Goal: Unclear: Unclear

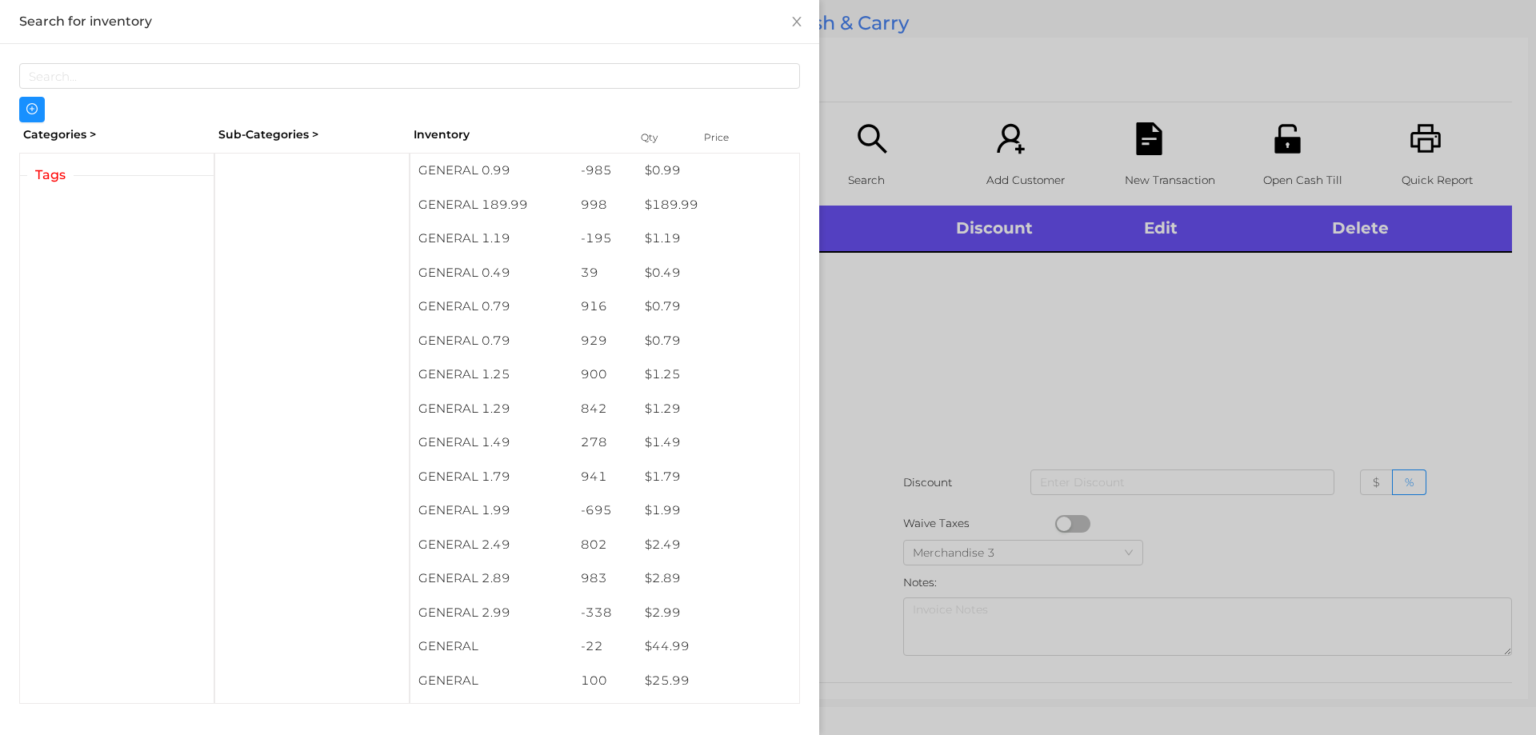
click at [953, 379] on div at bounding box center [768, 367] width 1536 height 735
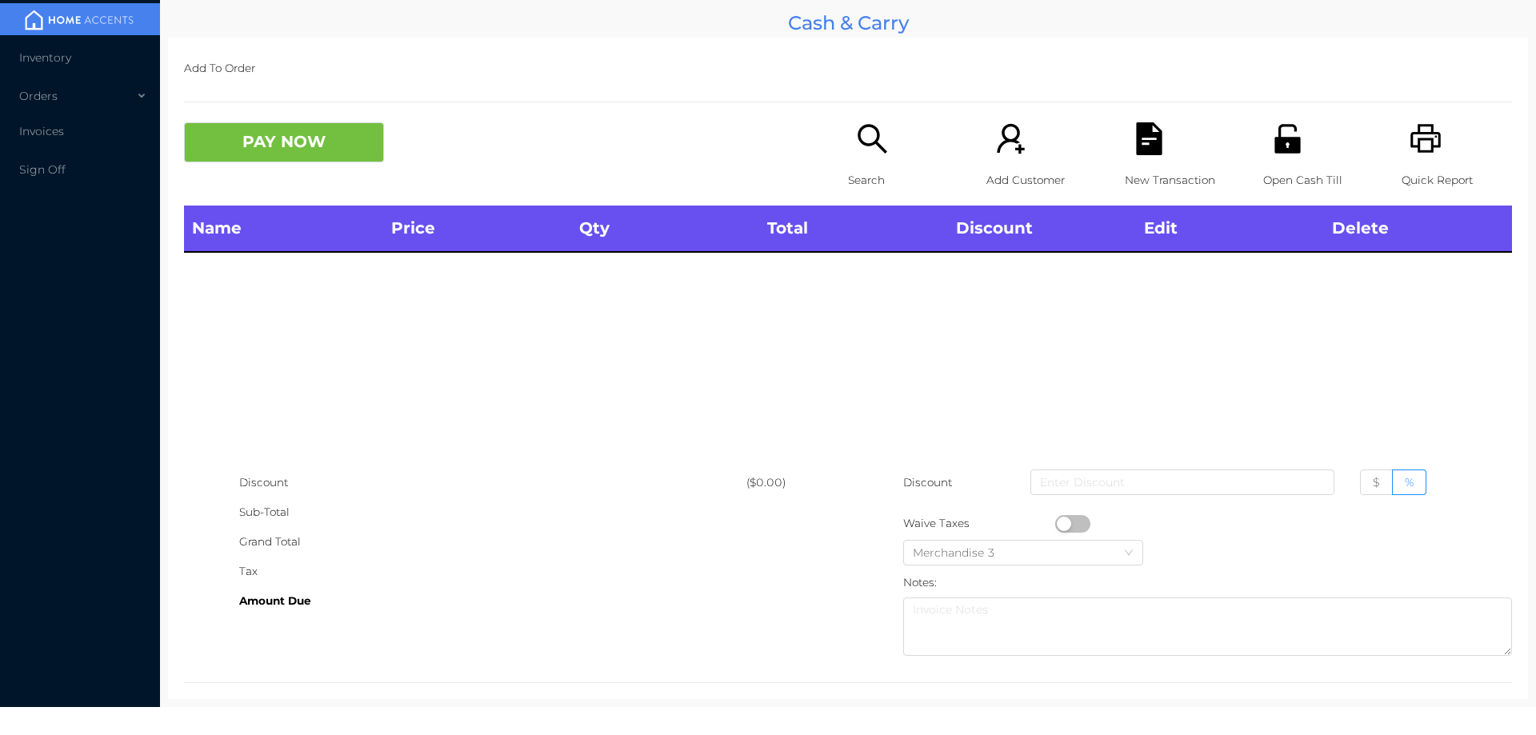
click at [1282, 146] on icon "icon: unlock" at bounding box center [1288, 138] width 26 height 29
click at [1280, 131] on icon "icon: unlock" at bounding box center [1288, 138] width 33 height 33
click at [1275, 150] on icon "icon: unlock" at bounding box center [1288, 138] width 26 height 29
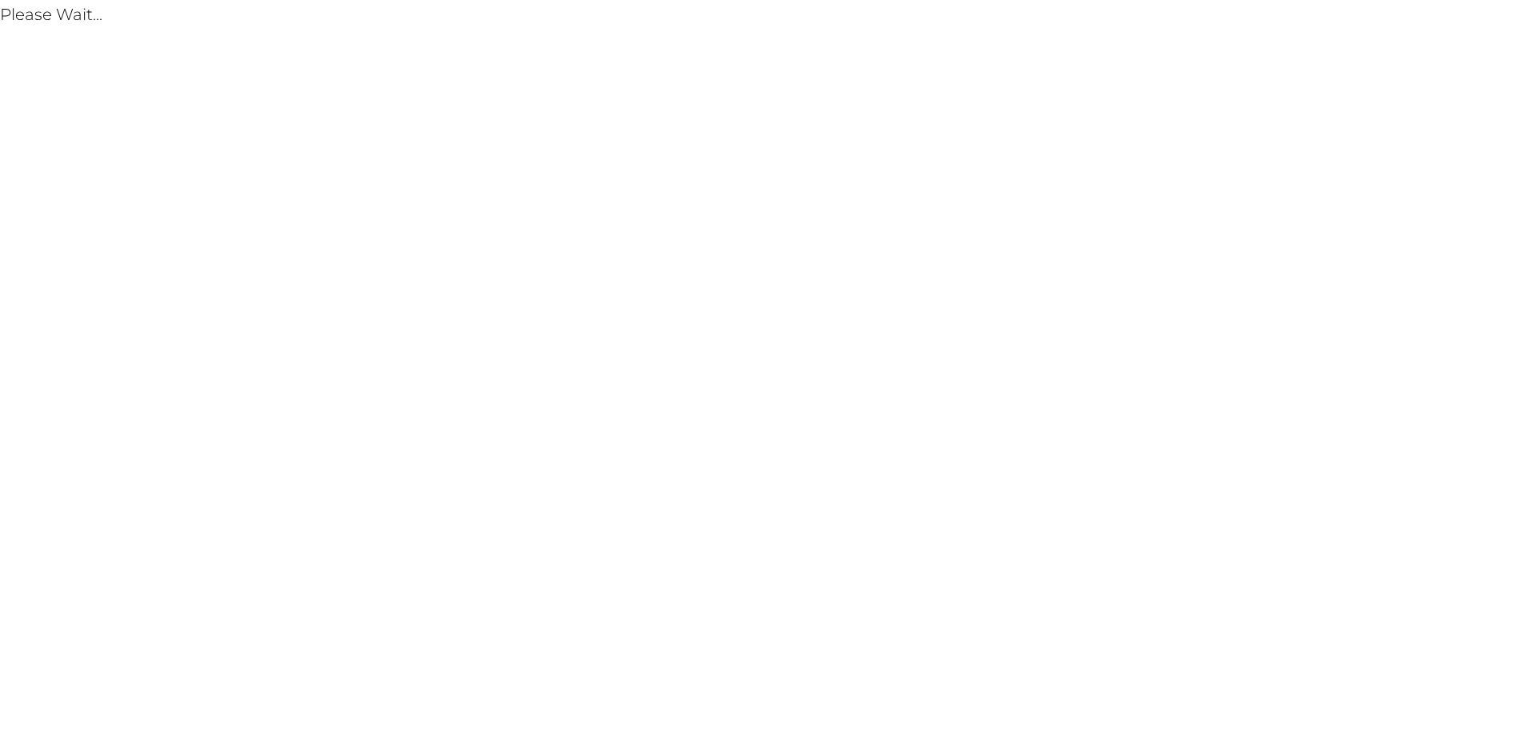
click at [191, 387] on body "Please Wait..." at bounding box center [768, 367] width 1536 height 735
